Goal: Participate in discussion

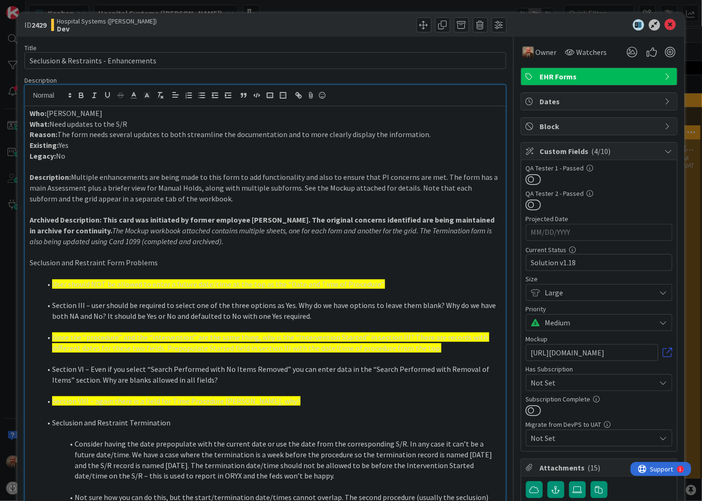
scroll to position [312, 0]
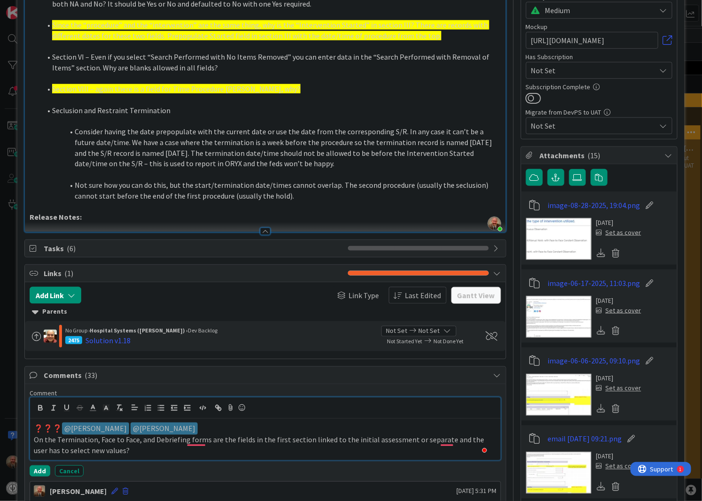
click at [57, 428] on p "❓❓❓ ﻿ @ [PERSON_NAME] ﻿ ﻿ @ [PERSON_NAME] ﻿" at bounding box center [265, 429] width 463 height 13
click at [51, 429] on p "❓❓❓ ﻿ @ [PERSON_NAME] ﻿ ﻿ @ [PERSON_NAME] ﻿" at bounding box center [265, 429] width 463 height 13
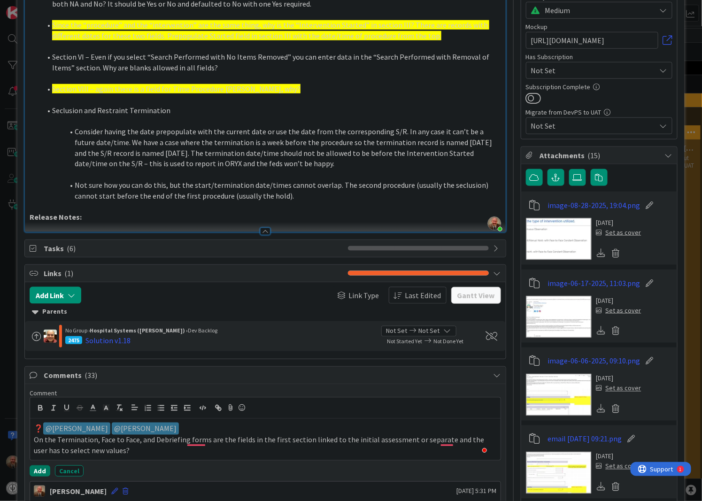
click at [34, 476] on button "Add" at bounding box center [40, 470] width 21 height 11
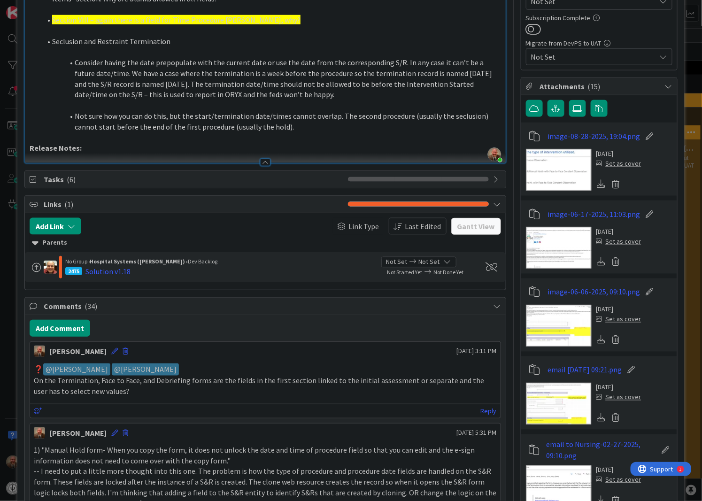
scroll to position [382, 0]
click at [111, 349] on icon at bounding box center [114, 351] width 7 height 7
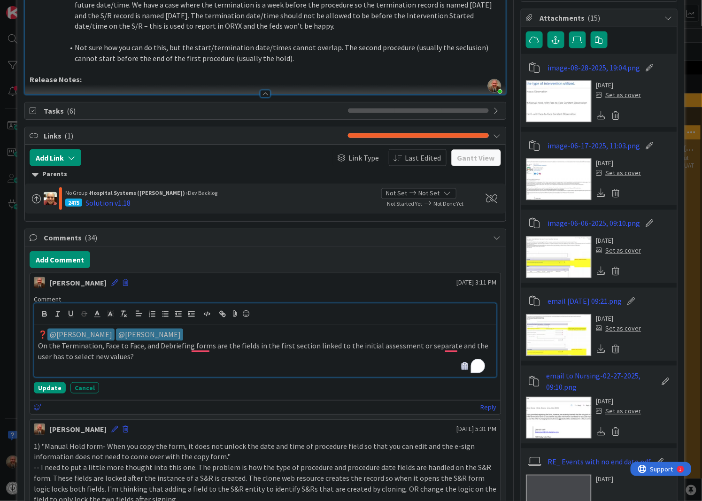
scroll to position [451, 0]
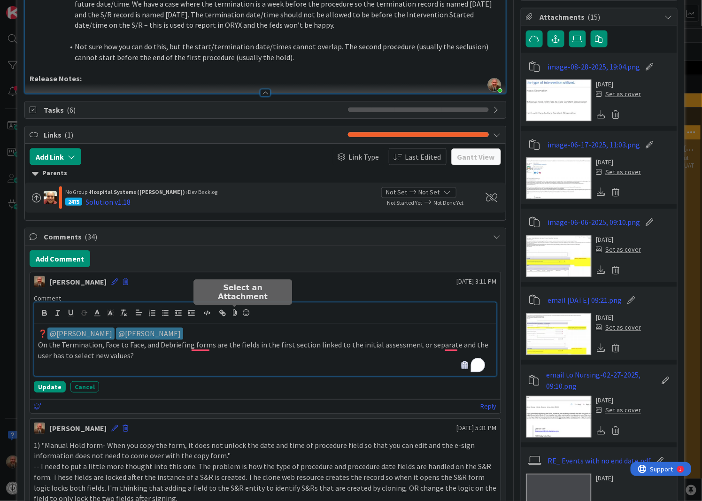
click at [233, 312] on icon at bounding box center [234, 313] width 11 height 13
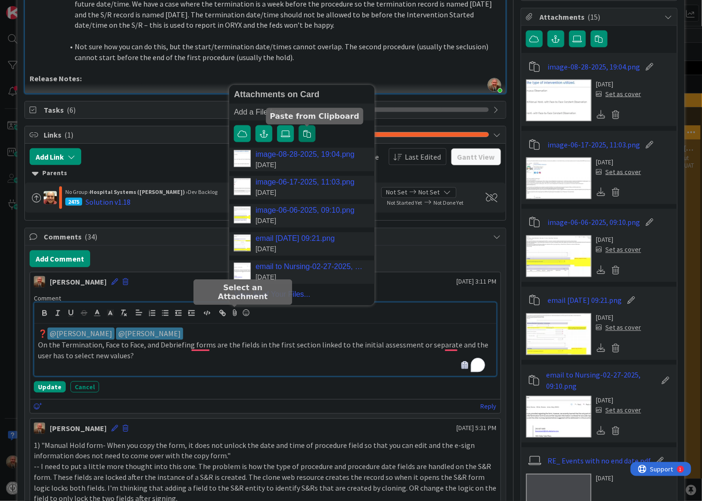
click at [302, 133] on button "button" at bounding box center [307, 133] width 17 height 17
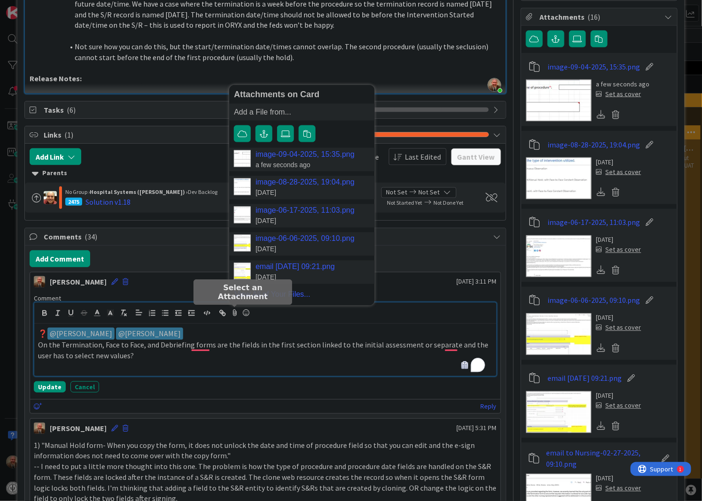
click at [317, 159] on link "image-09-04-2025, 15:35.png" at bounding box center [304, 154] width 99 height 8
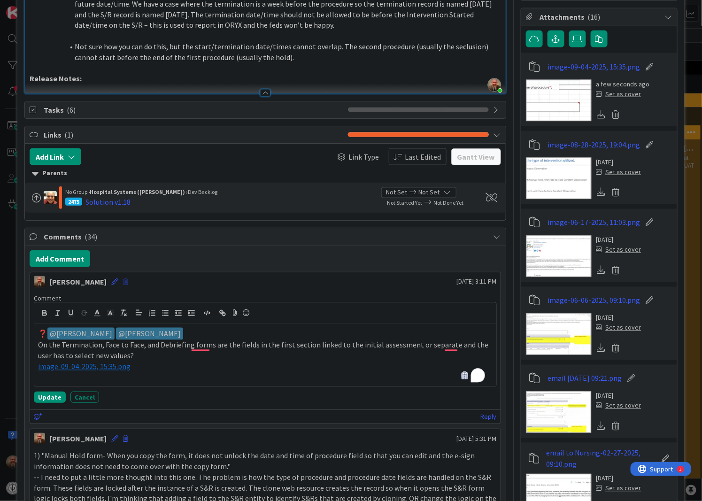
click at [123, 280] on span at bounding box center [126, 282] width 6 height 7
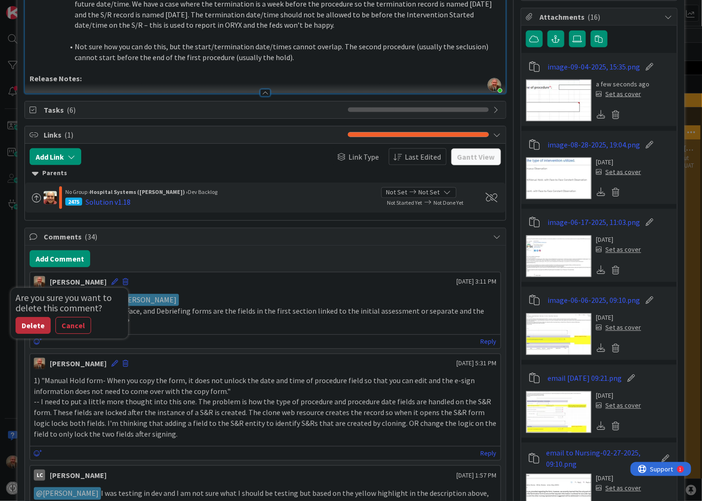
click at [16, 325] on button "Delete" at bounding box center [32, 325] width 35 height 17
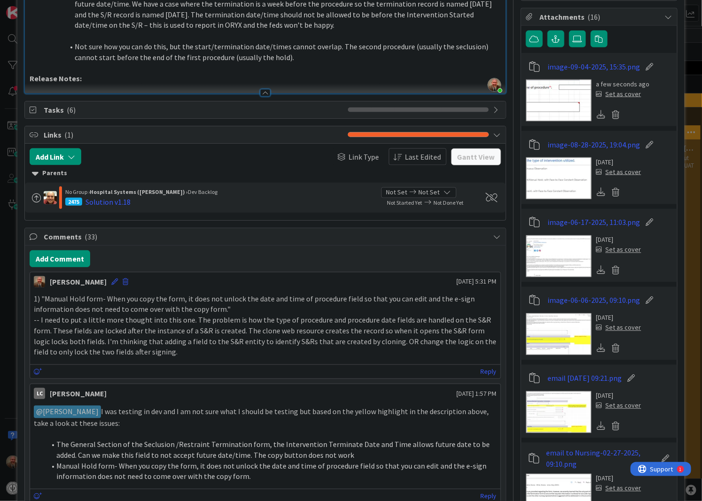
scroll to position [451, 0]
